Goal: Task Accomplishment & Management: Use online tool/utility

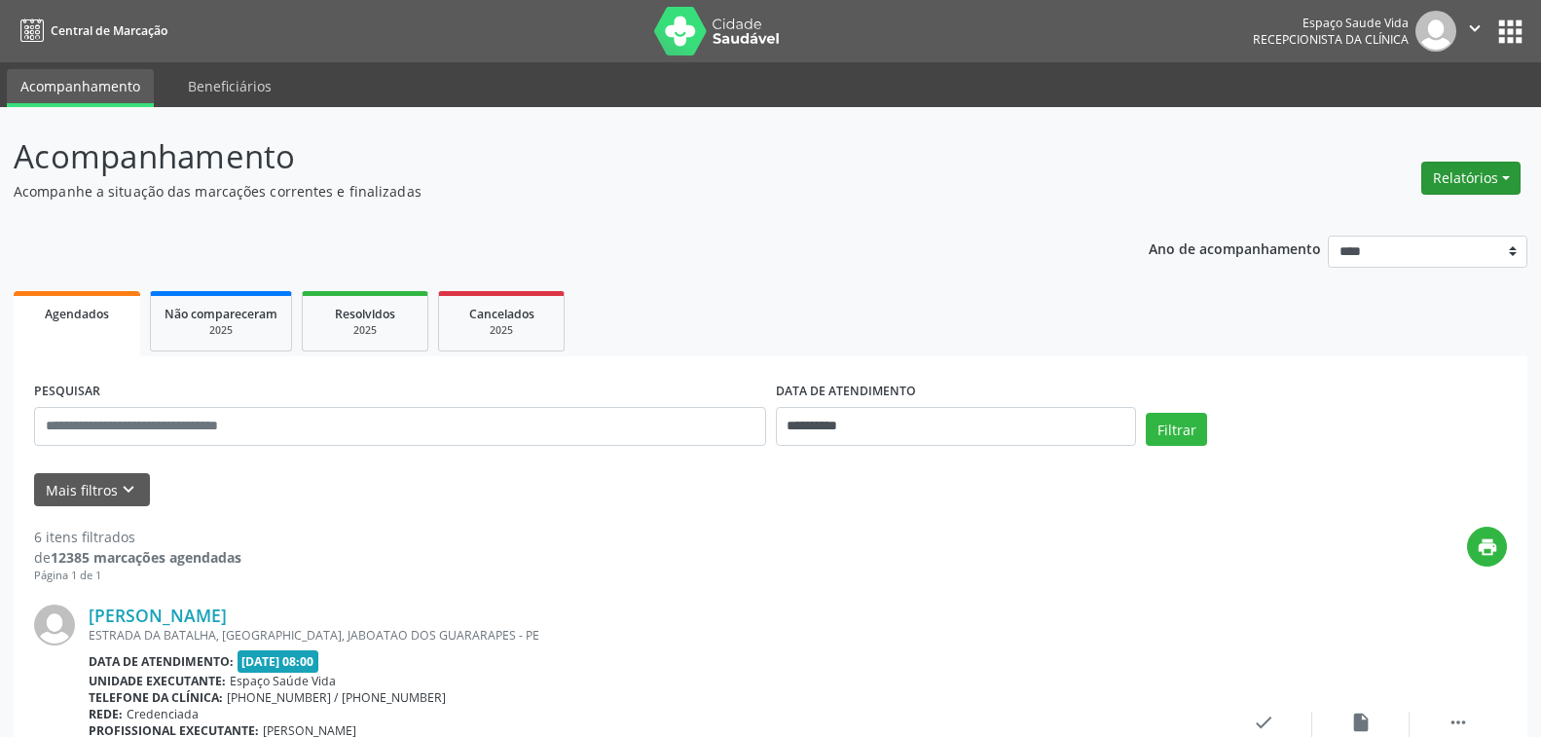
click at [1453, 190] on button "Relatórios" at bounding box center [1470, 178] width 99 height 33
click at [1427, 215] on link "Agendamentos" at bounding box center [1416, 219] width 209 height 27
select select "*"
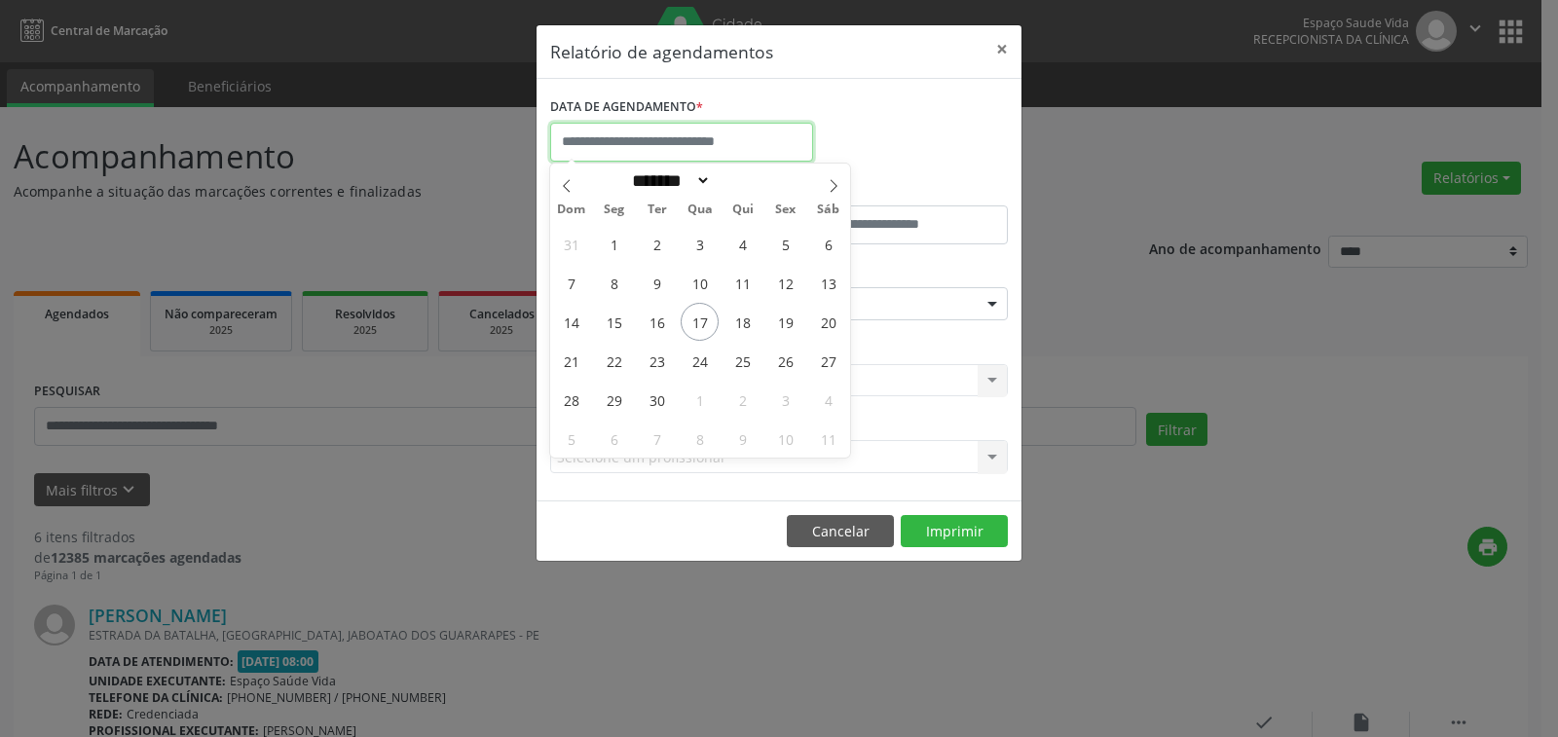
click at [627, 147] on input "text" at bounding box center [681, 142] width 263 height 39
click at [702, 318] on span "17" at bounding box center [700, 322] width 38 height 38
type input "**********"
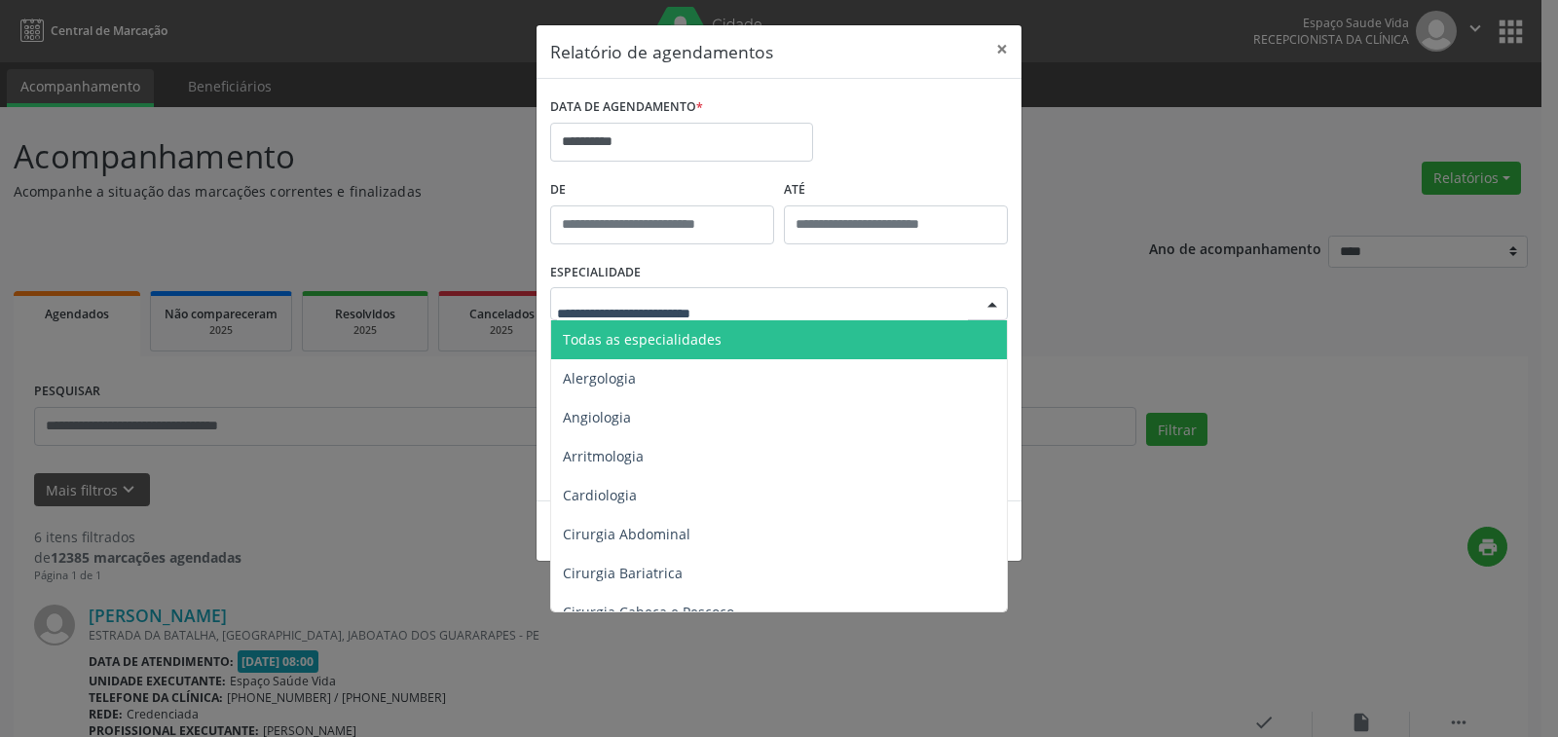
click at [675, 334] on span "Todas as especialidades" at bounding box center [642, 339] width 159 height 18
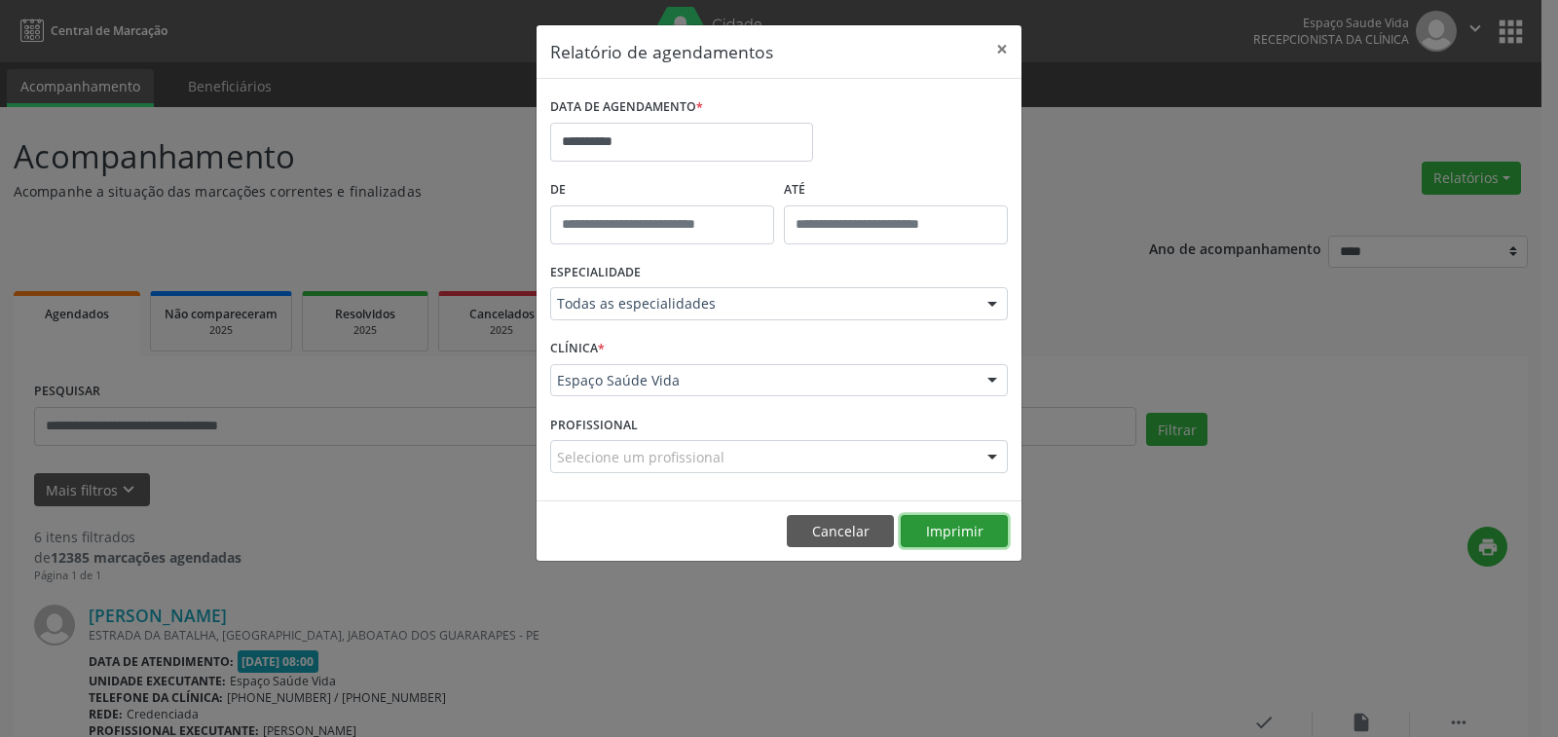
click at [954, 528] on button "Imprimir" at bounding box center [954, 531] width 107 height 33
click at [624, 121] on label "DATA DE AGENDAMENTO *" at bounding box center [626, 107] width 153 height 30
click at [623, 141] on input "**********" at bounding box center [681, 142] width 263 height 39
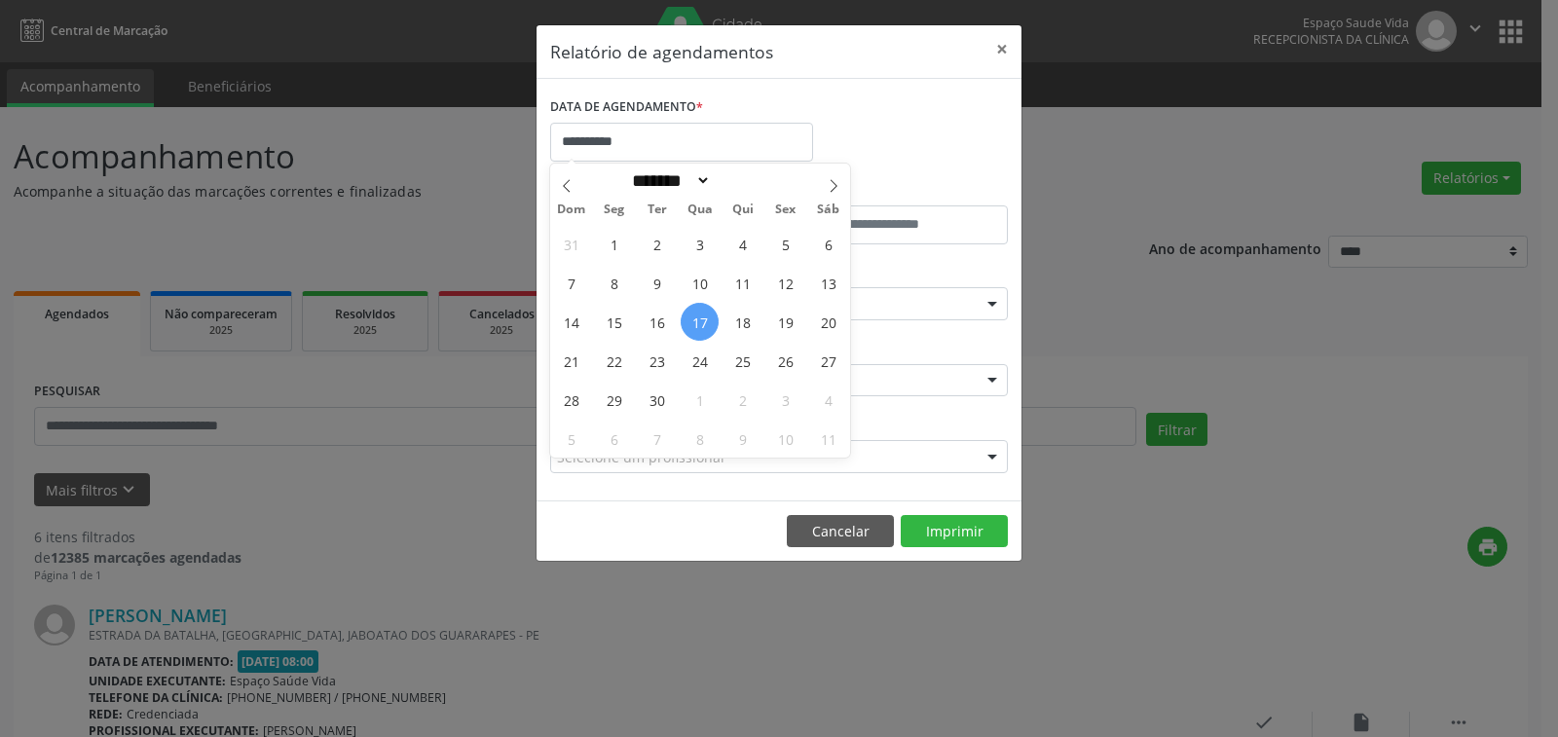
click at [701, 321] on span "17" at bounding box center [700, 322] width 38 height 38
type input "**********"
click at [696, 315] on span "17" at bounding box center [700, 322] width 38 height 38
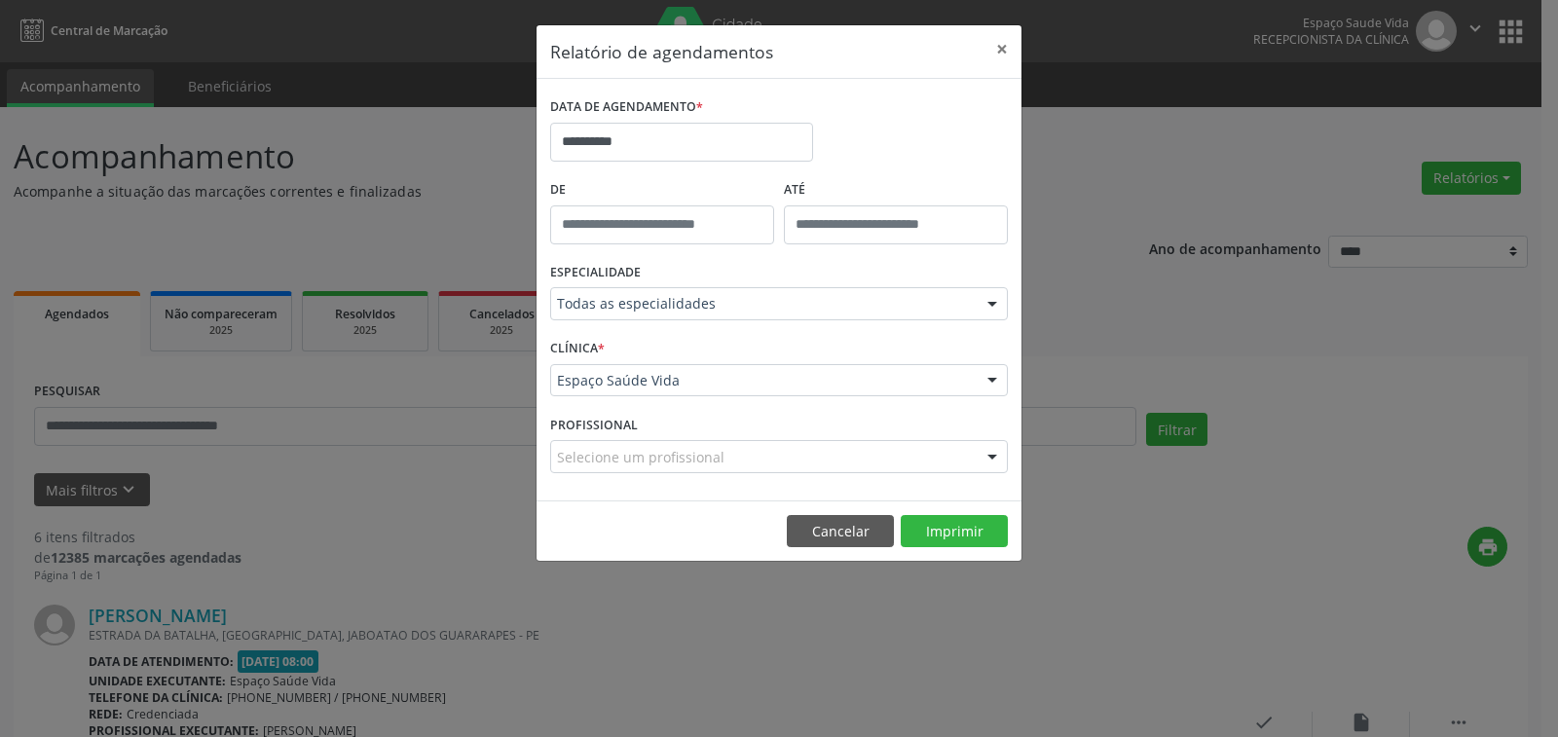
click at [696, 315] on div "Todas as especialidades" at bounding box center [779, 303] width 458 height 33
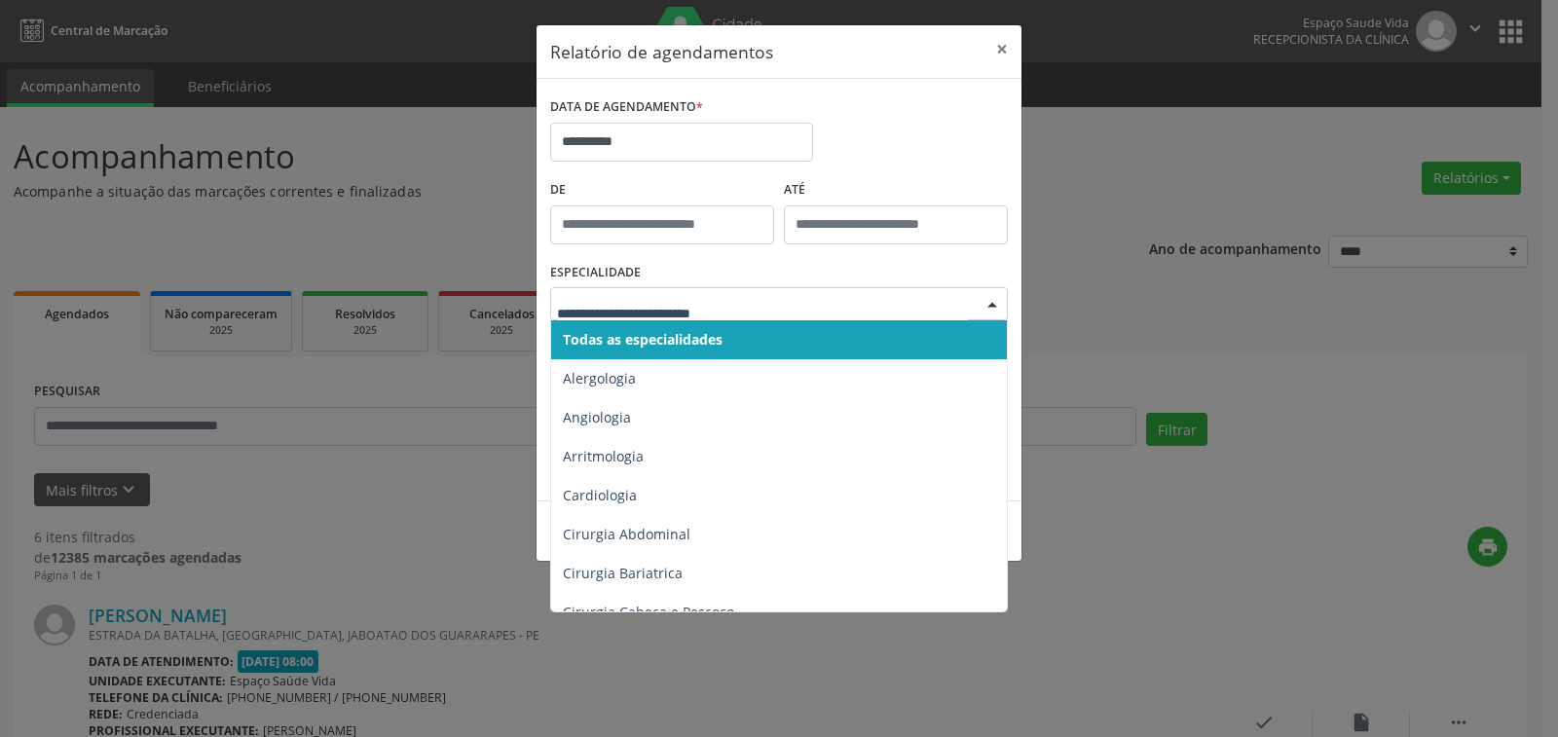
click at [672, 334] on span "Todas as especialidades" at bounding box center [643, 339] width 160 height 18
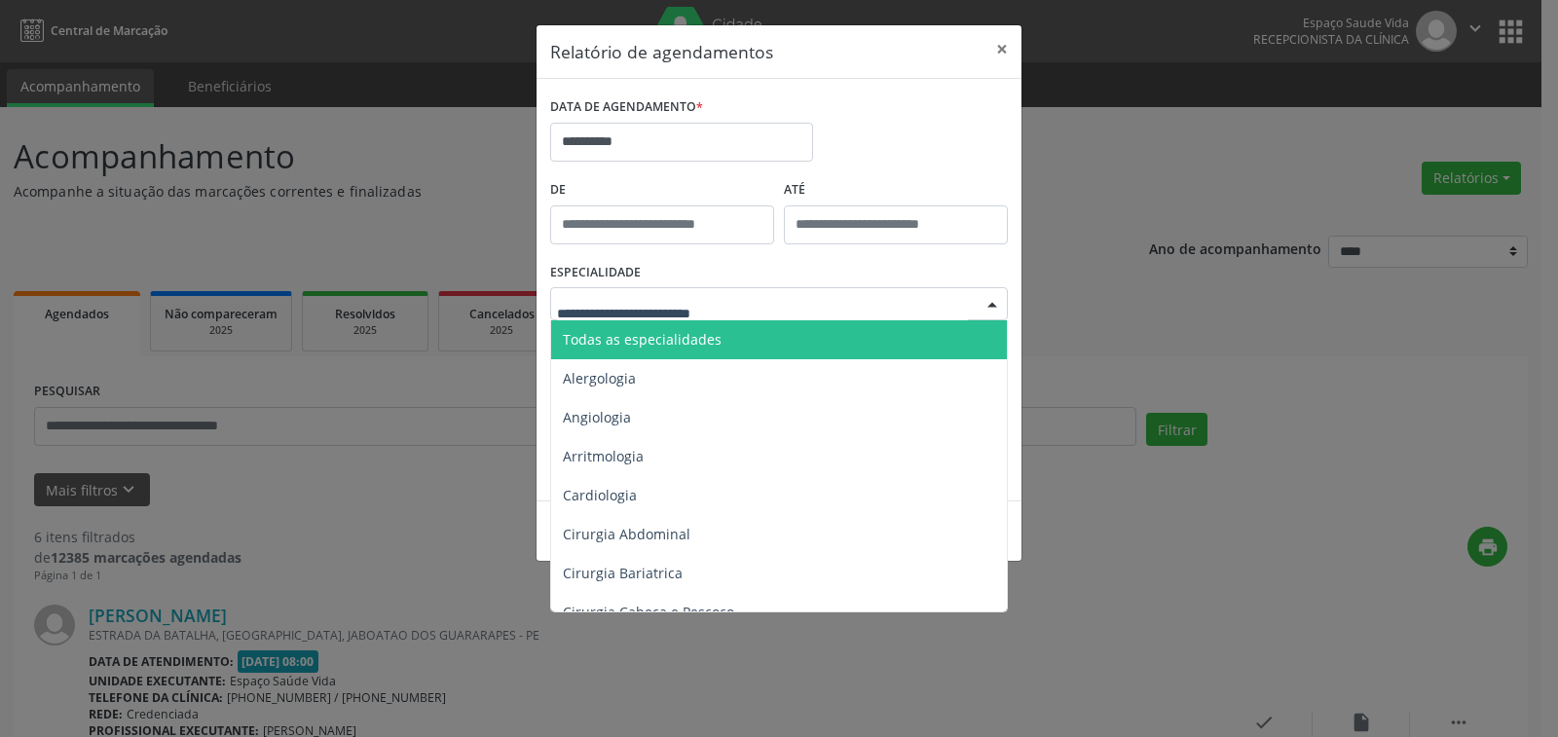
click at [696, 350] on span "Todas as especialidades" at bounding box center [780, 339] width 459 height 39
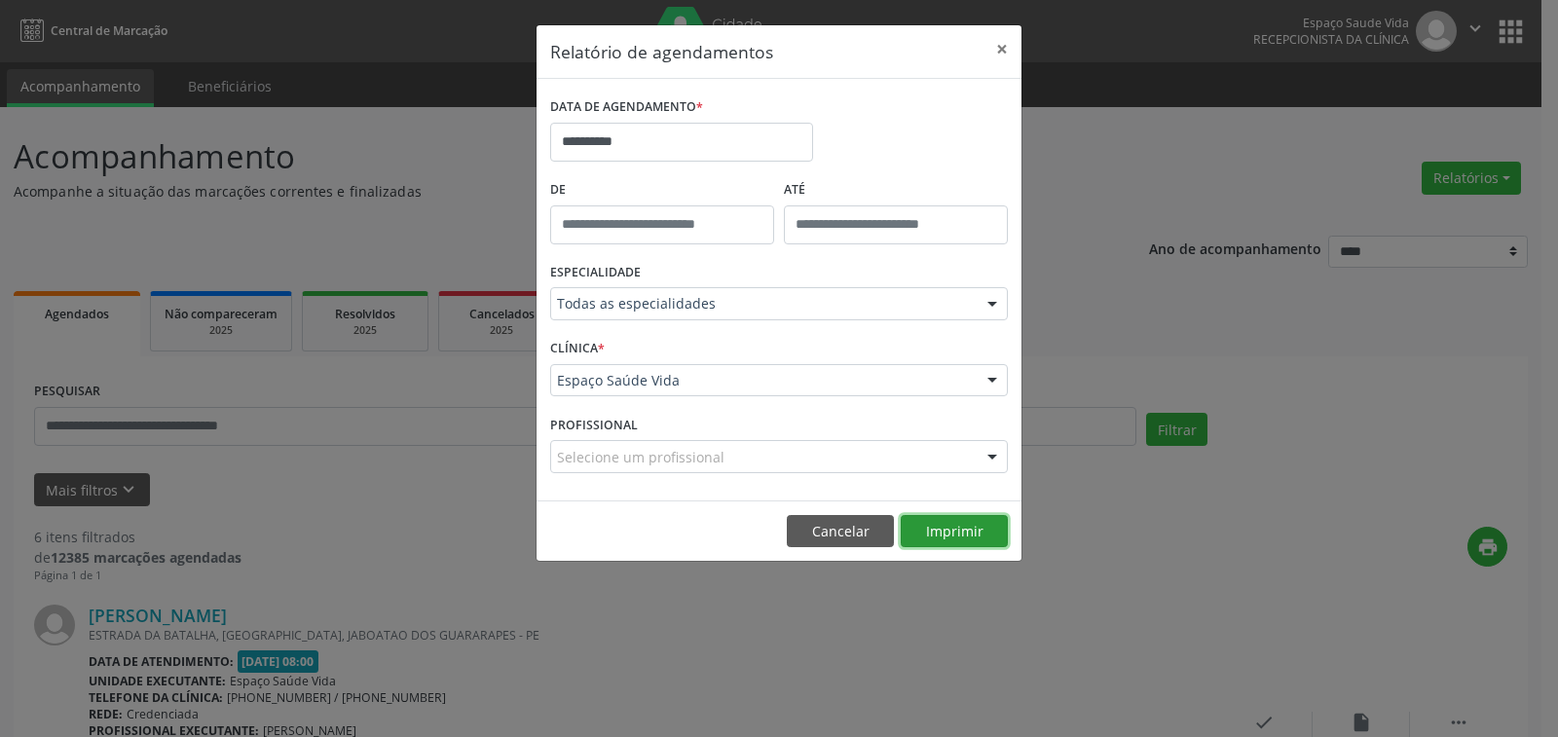
click at [953, 527] on button "Imprimir" at bounding box center [954, 531] width 107 height 33
